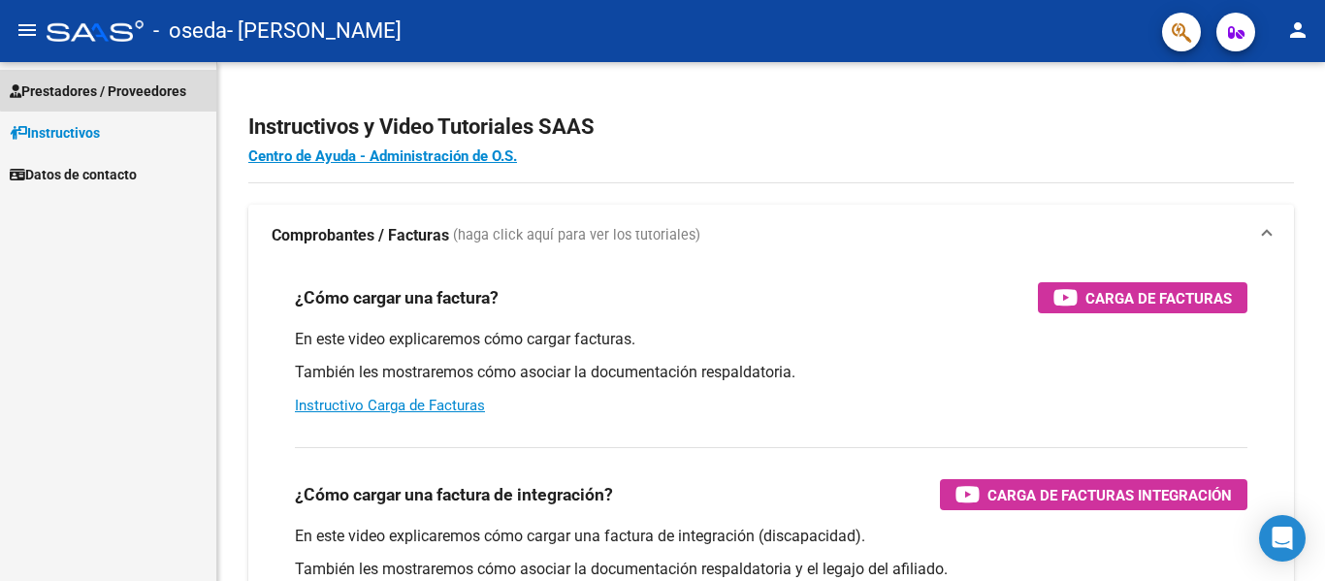
click at [131, 82] on span "Prestadores / Proveedores" at bounding box center [98, 91] width 177 height 21
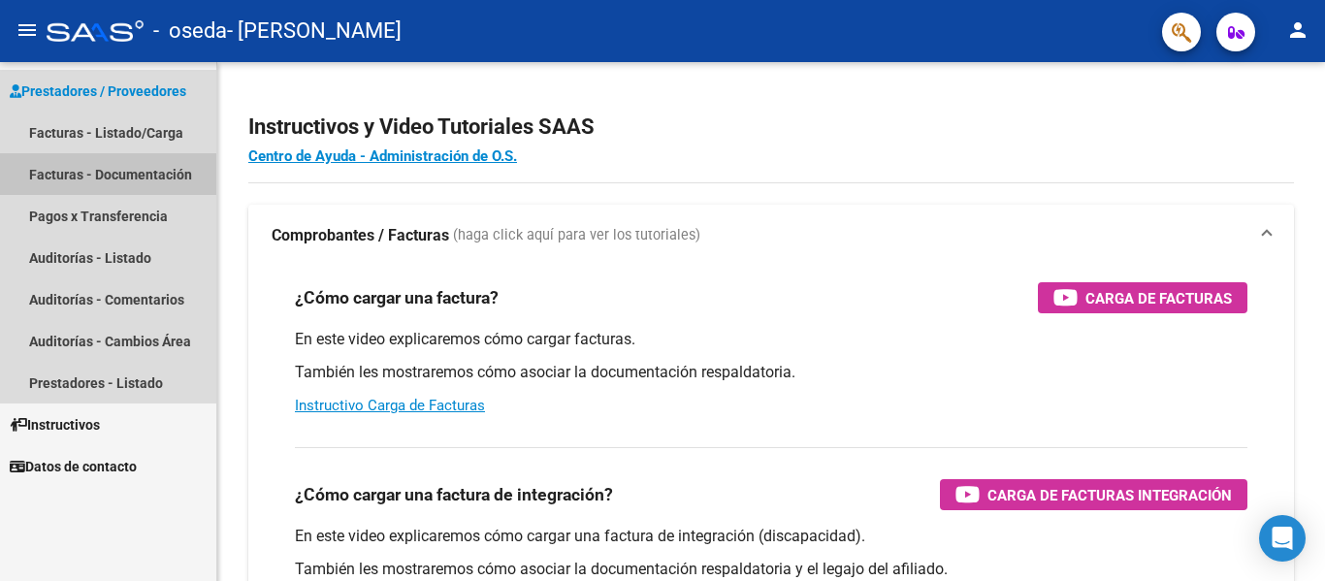
click at [87, 164] on link "Facturas - Documentación" at bounding box center [108, 174] width 216 height 42
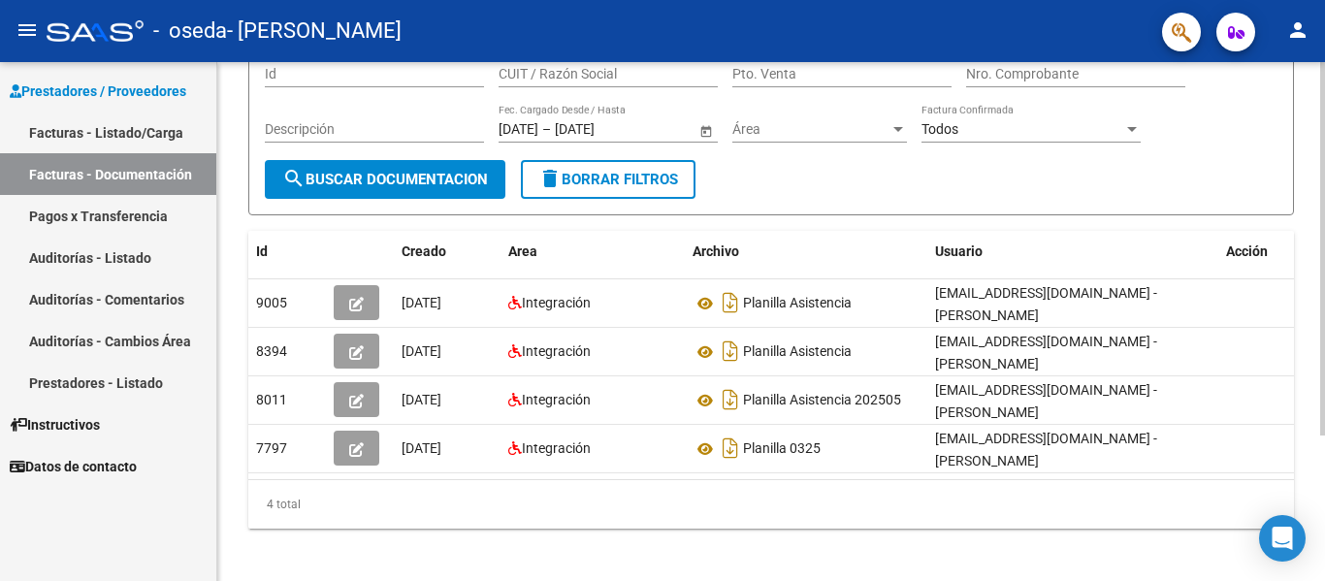
scroll to position [202, 0]
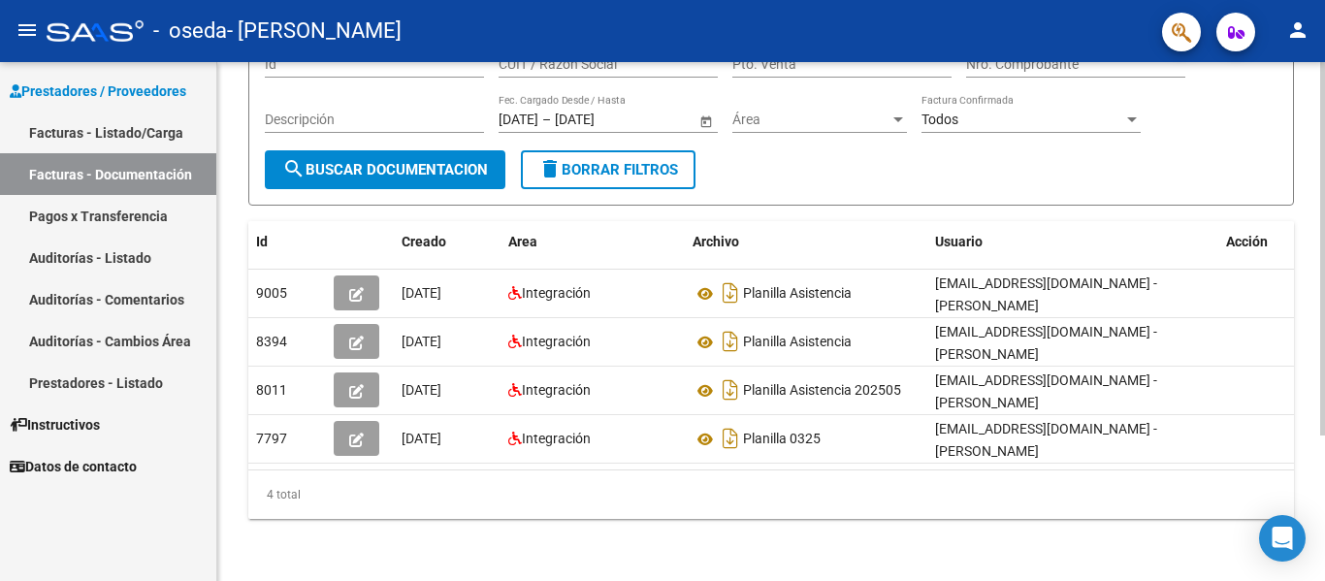
click at [1322, 393] on div at bounding box center [1322, 394] width 5 height 373
click at [85, 220] on link "Pagos x Transferencia" at bounding box center [108, 216] width 216 height 42
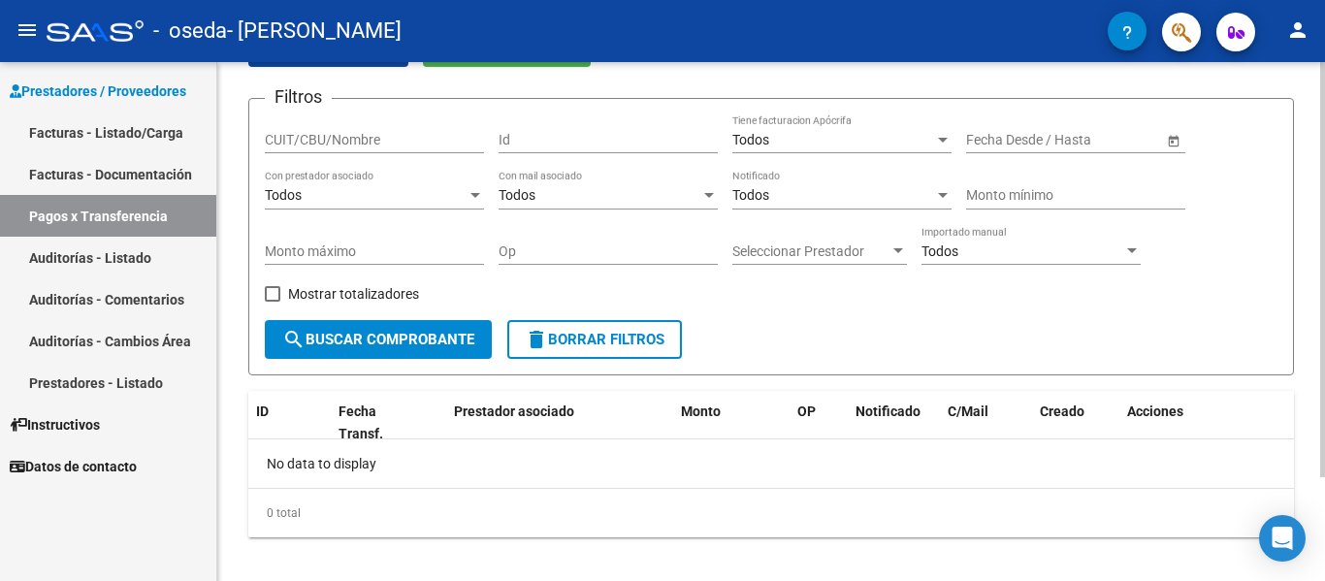
scroll to position [130, 0]
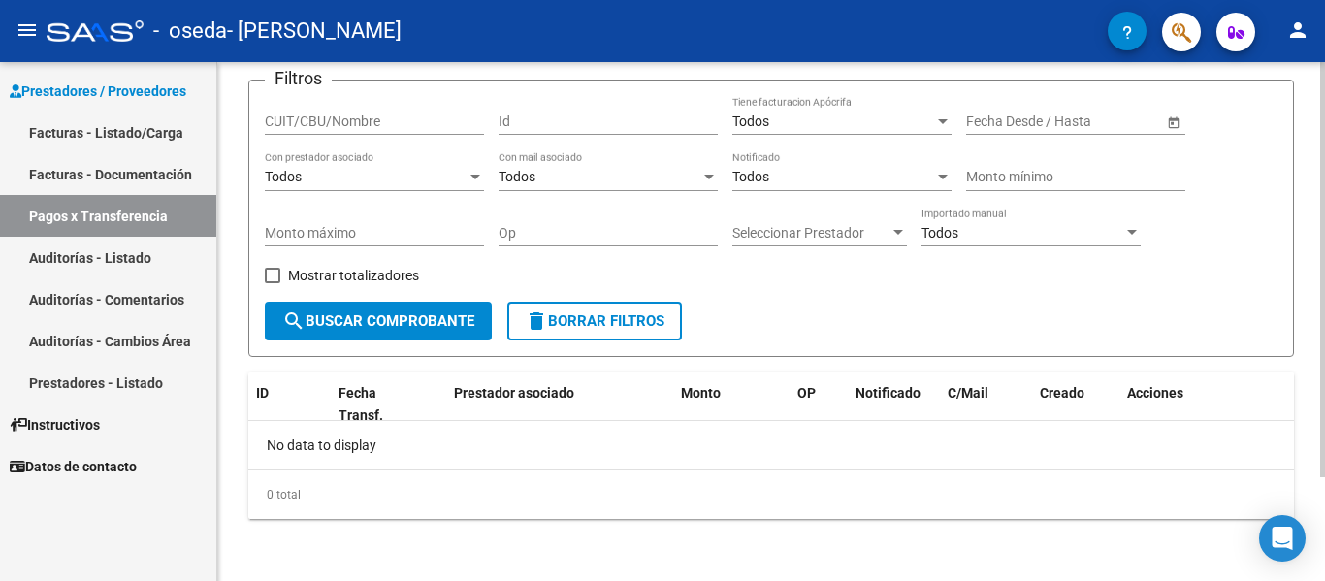
click at [1321, 330] on div at bounding box center [1322, 373] width 5 height 415
